Goal: Information Seeking & Learning: Learn about a topic

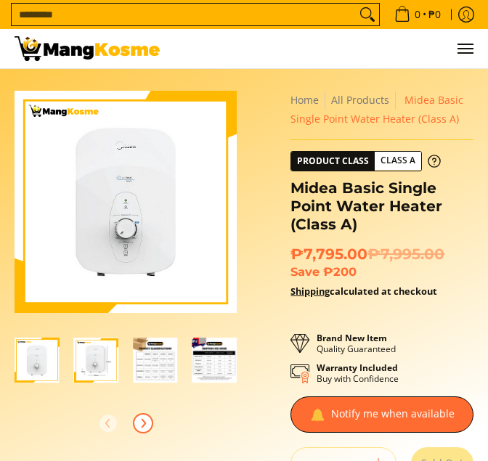
click at [146, 425] on icon "Next" at bounding box center [143, 423] width 12 height 12
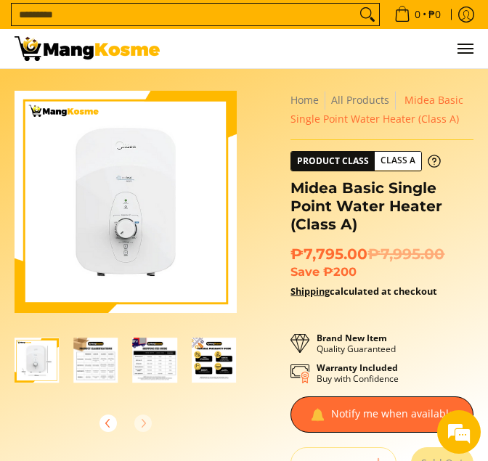
click at [146, 425] on div at bounding box center [126, 423] width 222 height 32
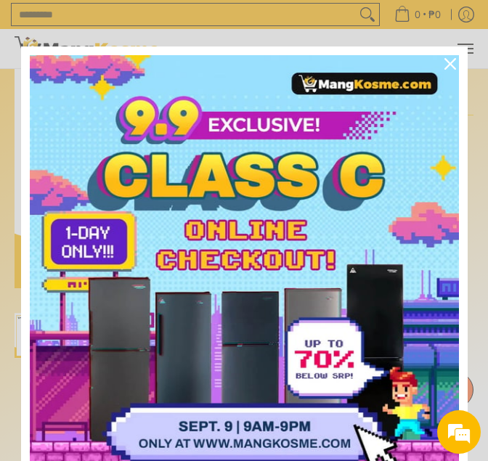
scroll to position [0, 0]
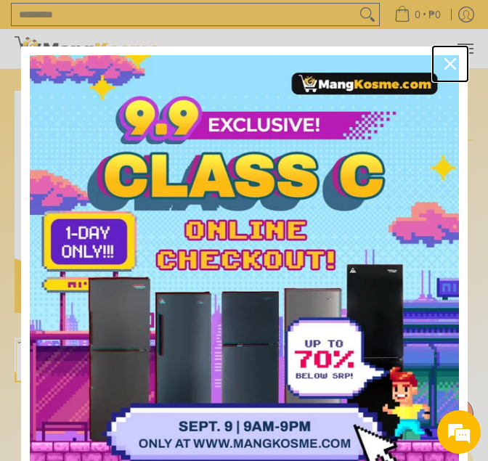
click at [447, 61] on icon "close icon" at bounding box center [450, 64] width 12 height 12
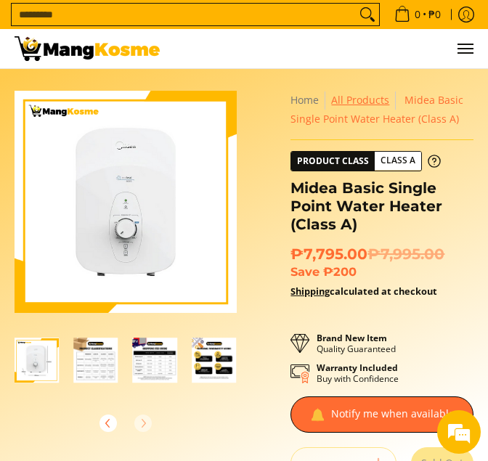
click at [357, 103] on link "All Products" at bounding box center [360, 100] width 58 height 14
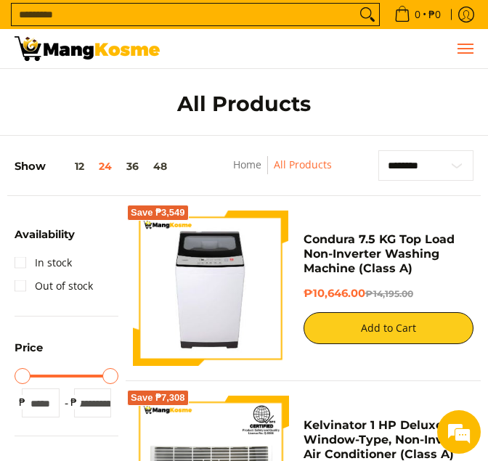
click at [470, 42] on button "Menu" at bounding box center [464, 48] width 17 height 39
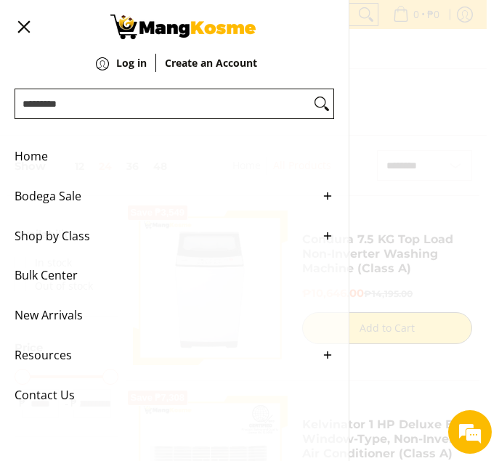
click at [330, 242] on icon "Main Menu" at bounding box center [327, 235] width 13 height 13
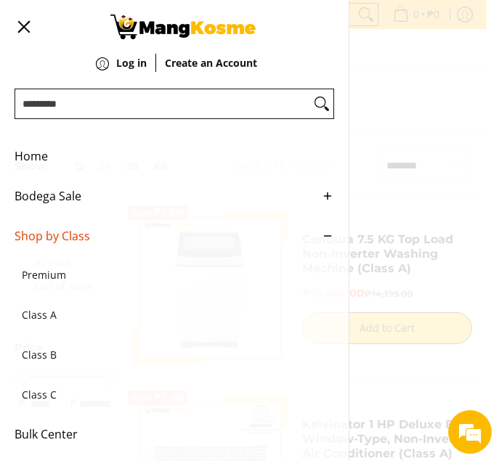
click at [330, 243] on ul "Home Bodega Sale Air Conditioners Split Type Window Type Refrigerators" at bounding box center [174, 291] width 348 height 339
click at [321, 242] on icon "Main Menu" at bounding box center [327, 235] width 13 height 13
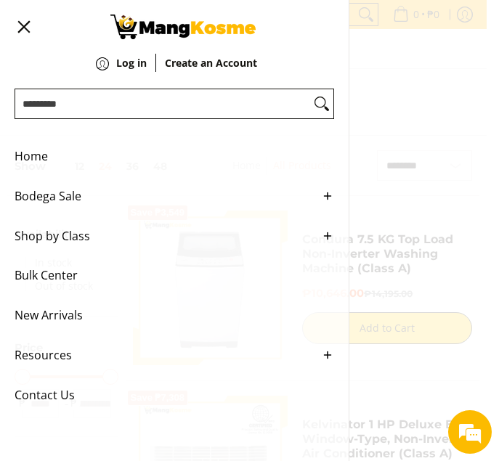
click at [327, 197] on icon "Main Menu" at bounding box center [327, 195] width 13 height 13
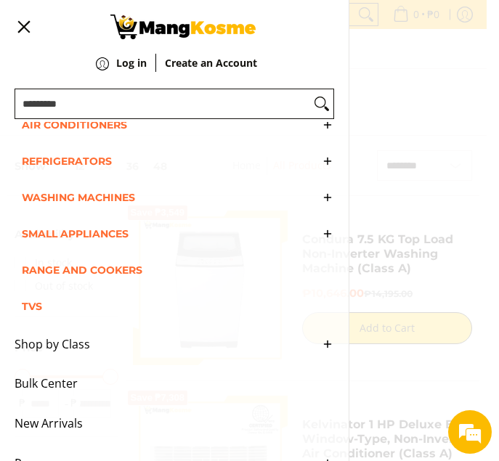
scroll to position [145, 0]
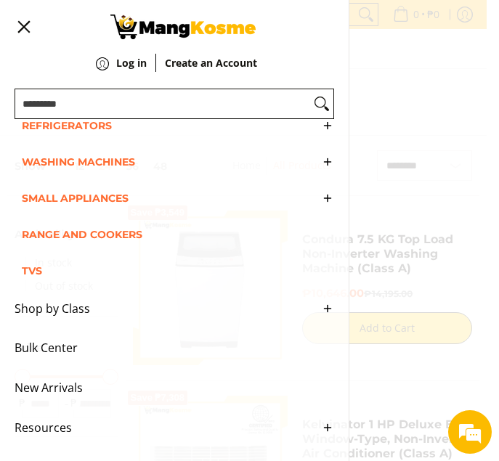
click at [321, 205] on icon "Main Menu" at bounding box center [327, 198] width 13 height 13
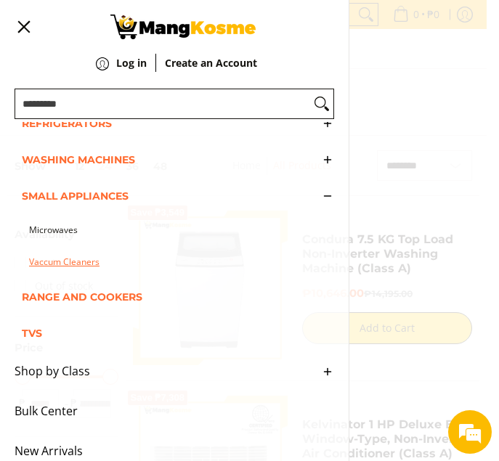
scroll to position [218, 0]
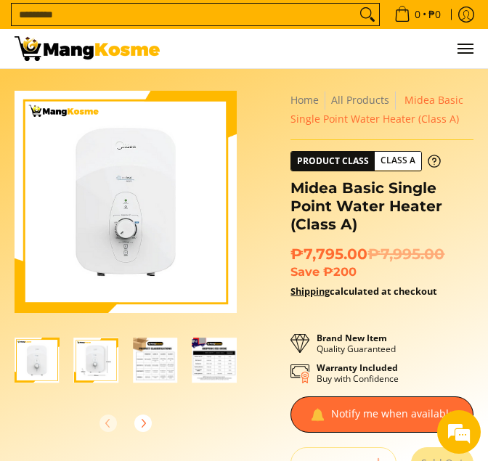
click at [190, 17] on input "Search..." at bounding box center [184, 15] width 344 height 22
type input "******"
click at [356, 4] on button "Search" at bounding box center [367, 15] width 23 height 22
click at [76, 366] on img "Midea Basic Single Point Water Heater (Class A)-2" at bounding box center [96, 360] width 45 height 45
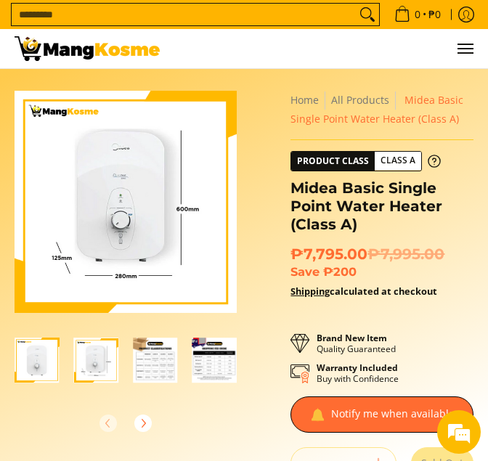
click at [44, 379] on img "Midea Basic Single Point Water Heater (Class A)-1" at bounding box center [37, 360] width 45 height 45
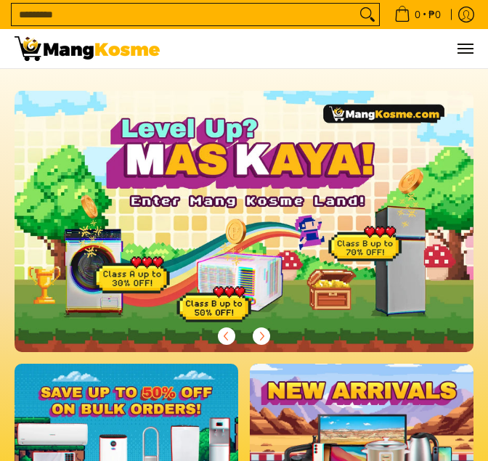
click at [471, 49] on span "Menu" at bounding box center [464, 49] width 17 height 0
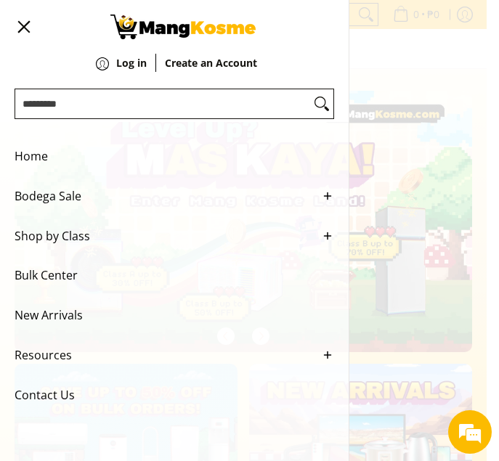
click at [335, 195] on ul "Home Bodega Sale Air Conditioners Split Type Window Type Refrigerators" at bounding box center [174, 276] width 348 height 308
click at [88, 201] on span "Bodega Sale" at bounding box center [164, 196] width 298 height 40
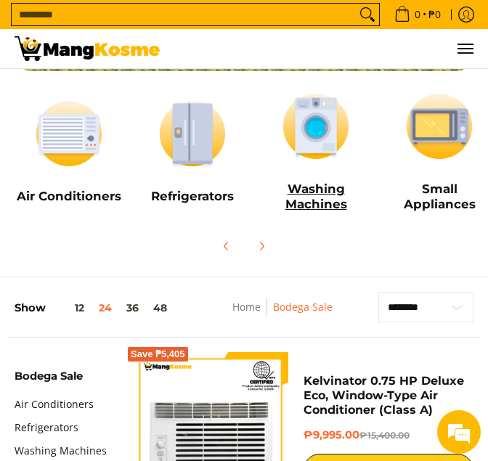
scroll to position [73, 0]
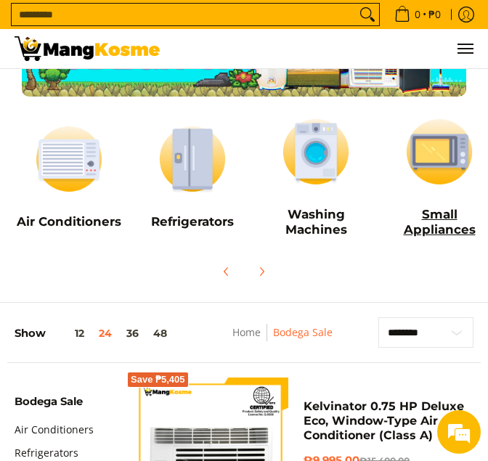
click at [442, 167] on img at bounding box center [439, 152] width 109 height 82
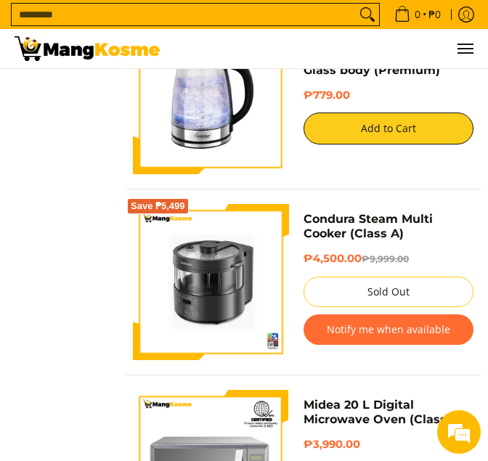
scroll to position [4354, 0]
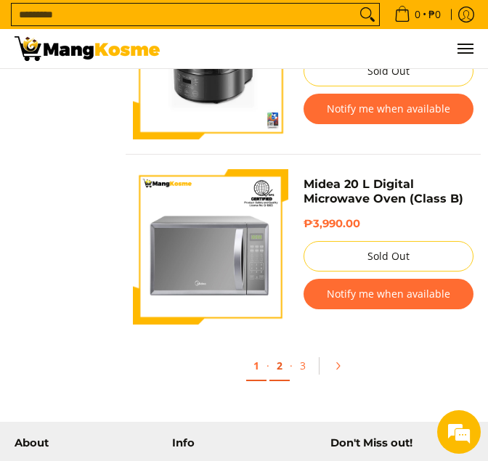
click at [283, 368] on link "2" at bounding box center [279, 366] width 20 height 30
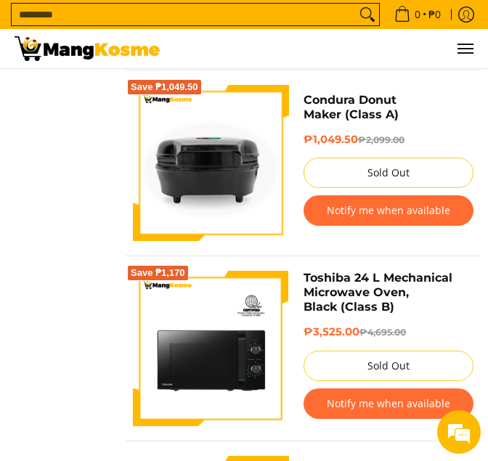
scroll to position [1886, 0]
